Goal: Ask a question

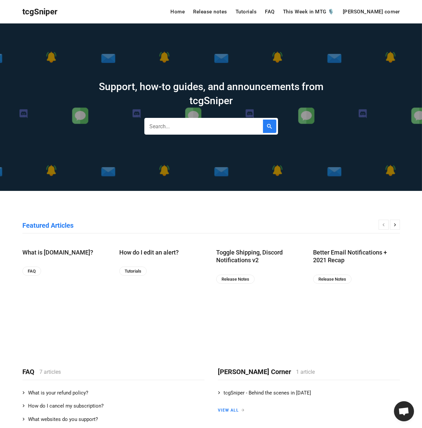
click at [203, 126] on input "text" at bounding box center [212, 126] width 134 height 17
click at [220, 128] on input "text" at bounding box center [212, 126] width 134 height 17
type input "all my alerts are gone?"
click at [263, 119] on button "submit" at bounding box center [269, 125] width 13 height 13
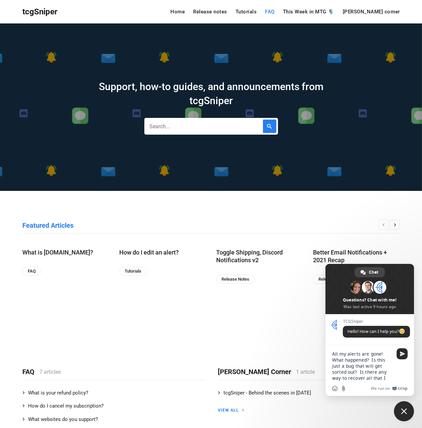
type textarea "All my alerts are gone! What happened? Is this just a bug that will get sorted …"
